Goal: Navigation & Orientation: Find specific page/section

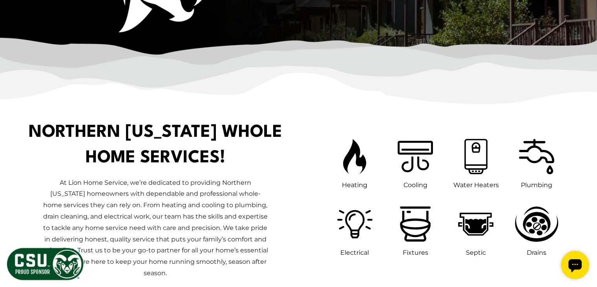
scroll to position [361, 0]
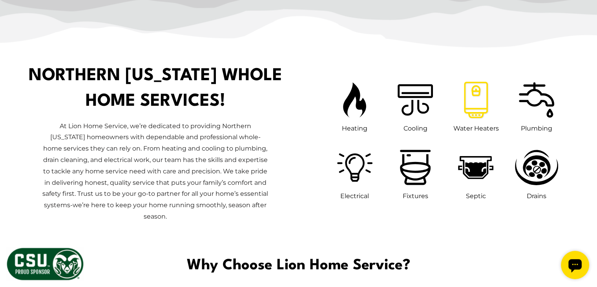
click at [474, 101] on icon at bounding box center [476, 100] width 32 height 44
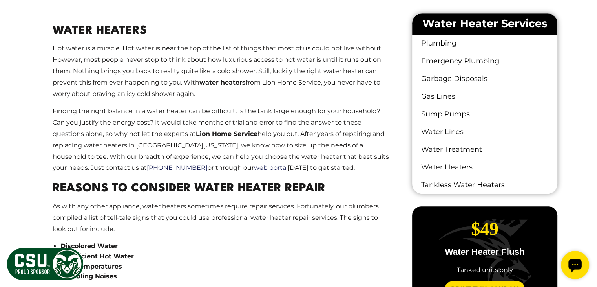
scroll to position [487, 0]
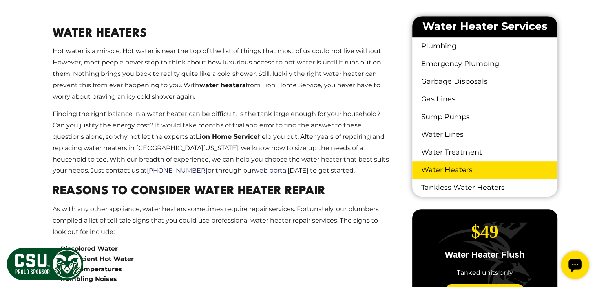
click at [447, 169] on link "Water Heaters" at bounding box center [484, 170] width 145 height 18
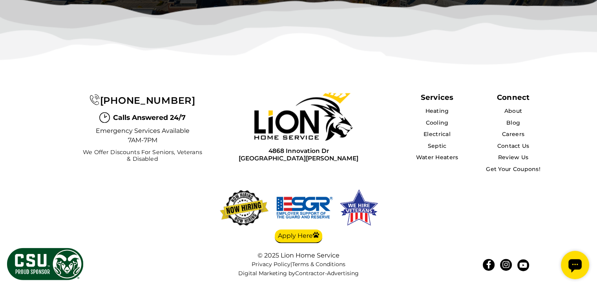
scroll to position [3142, 0]
click at [445, 158] on link "Water Heaters" at bounding box center [437, 157] width 43 height 7
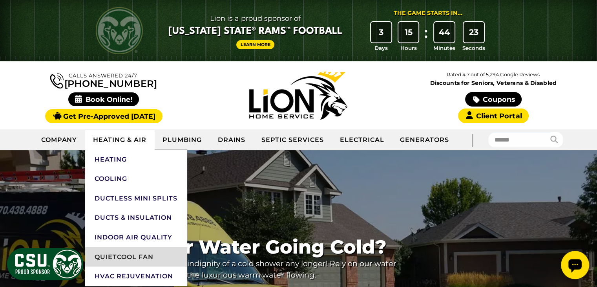
click at [108, 258] on link "QuietCool Fan" at bounding box center [136, 257] width 102 height 20
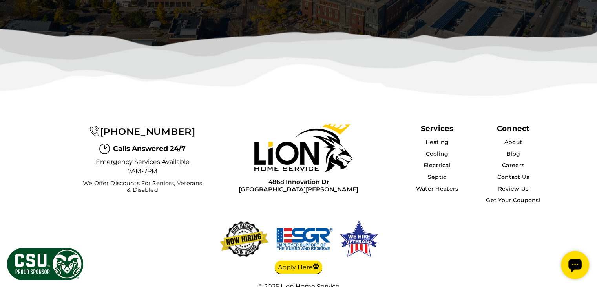
scroll to position [2743, 0]
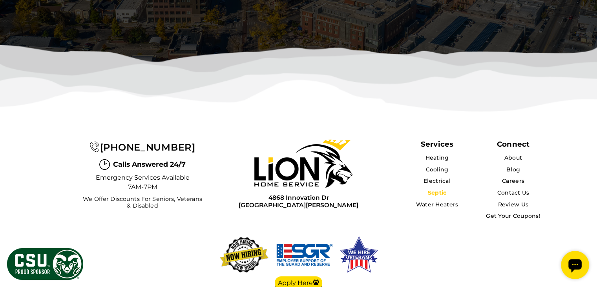
click at [440, 189] on link "Septic" at bounding box center [437, 192] width 19 height 7
